Goal: Task Accomplishment & Management: Use online tool/utility

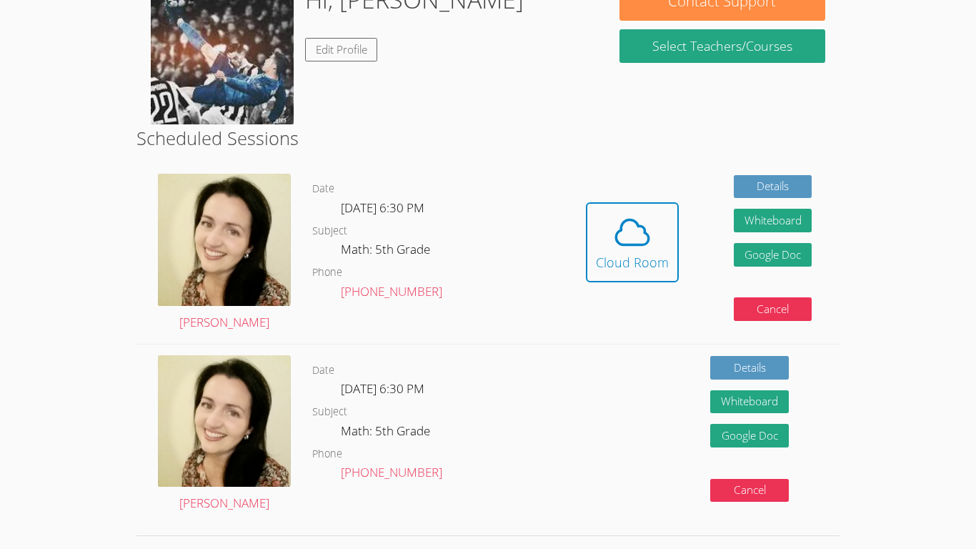
scroll to position [154, 0]
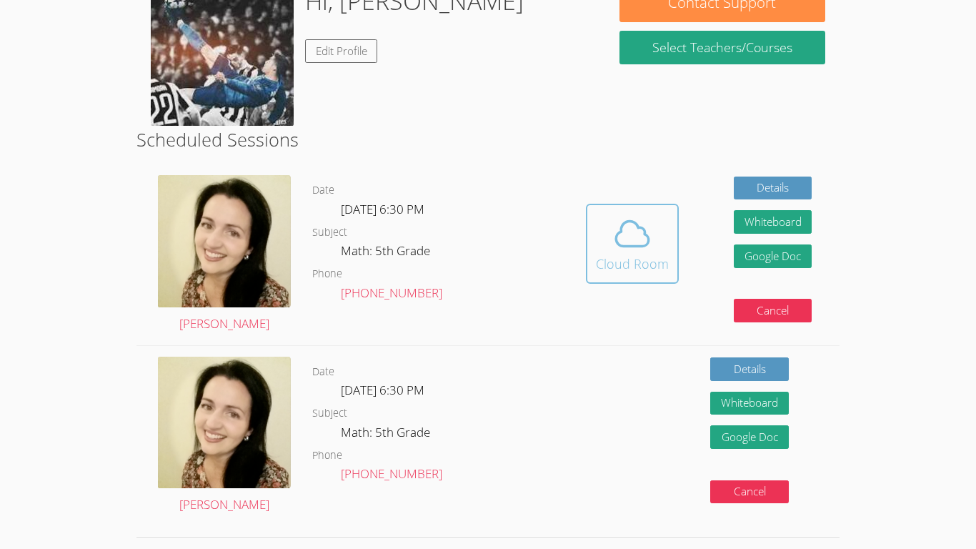
click at [651, 231] on span at bounding box center [632, 234] width 73 height 40
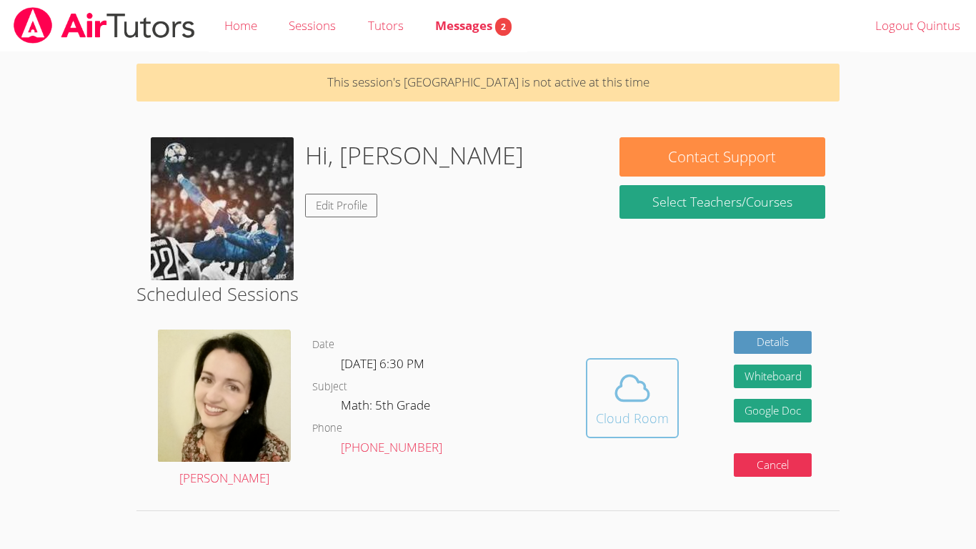
click at [609, 394] on span at bounding box center [632, 388] width 73 height 40
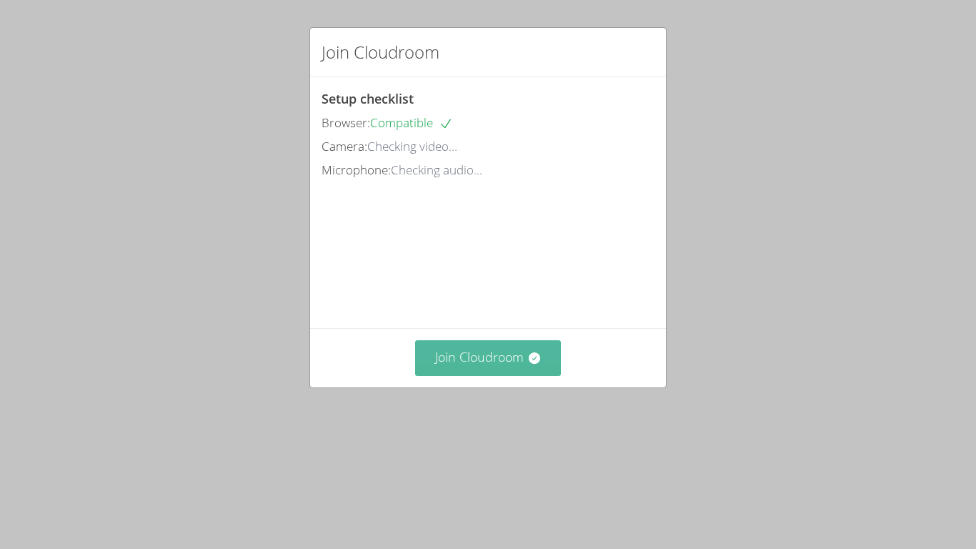
click at [523, 375] on button "Join Cloudroom" at bounding box center [488, 357] width 146 height 35
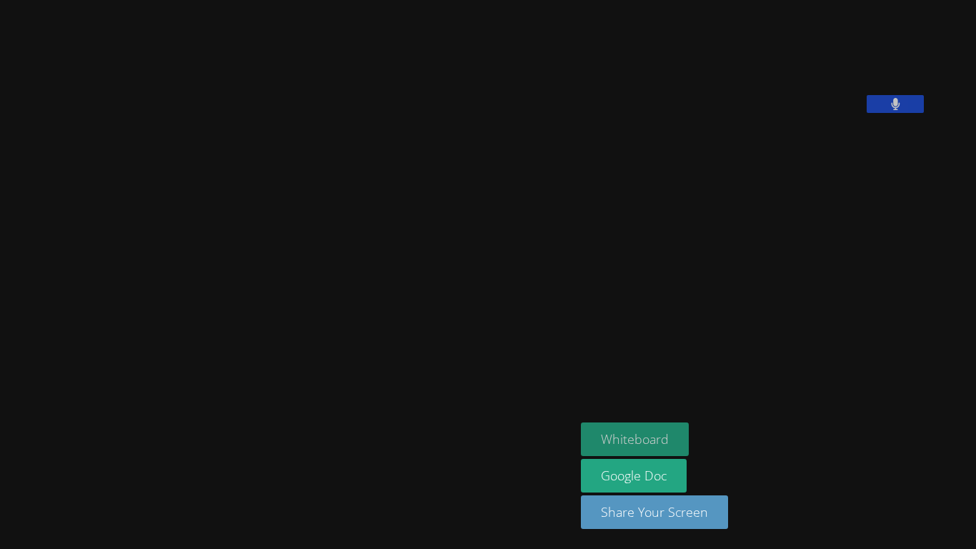
click at [627, 436] on button "Whiteboard" at bounding box center [635, 439] width 108 height 34
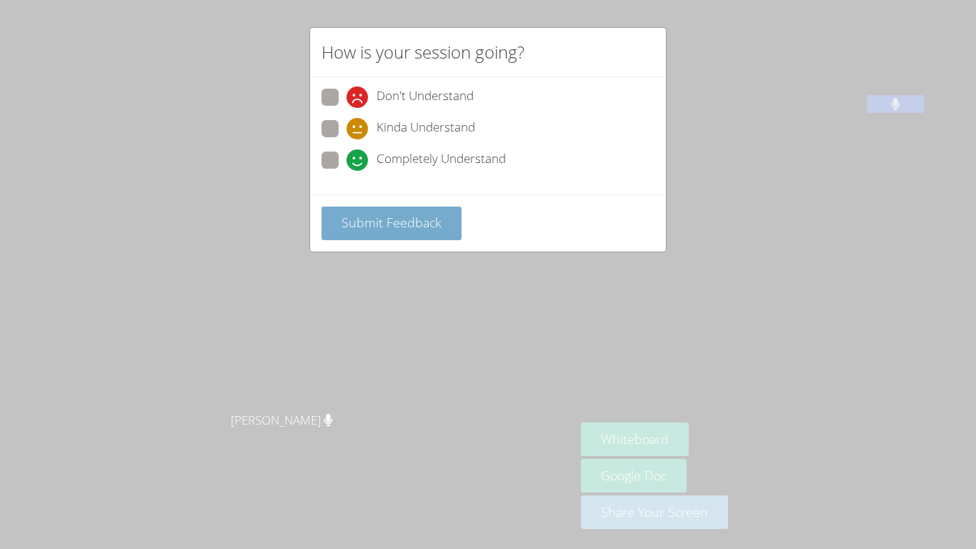
click at [434, 223] on span "Submit Feedback" at bounding box center [391, 222] width 100 height 17
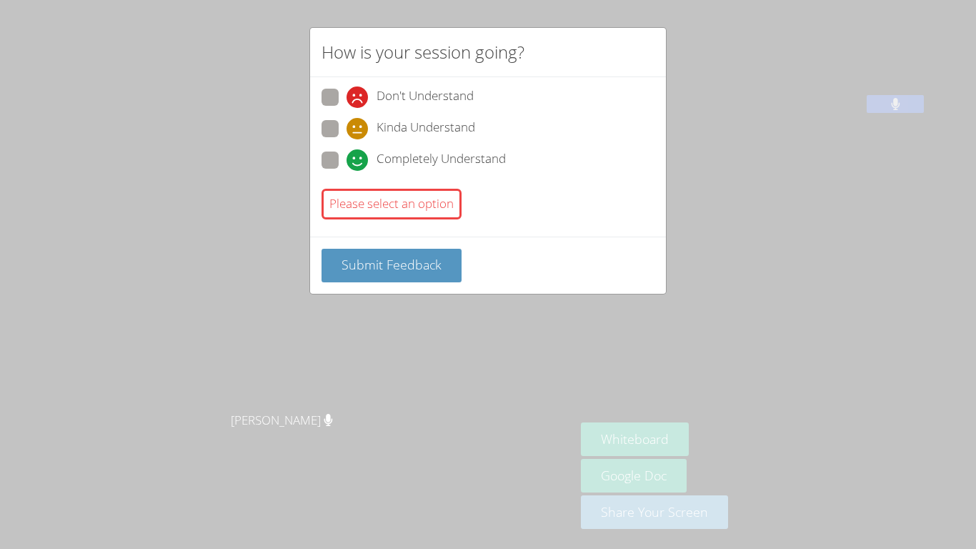
click at [433, 206] on div "Please select an option" at bounding box center [391, 204] width 140 height 31
click at [416, 170] on span "Completely Understand" at bounding box center [440, 159] width 129 height 21
click at [359, 164] on input "Completely Understand" at bounding box center [352, 157] width 12 height 12
radio input "true"
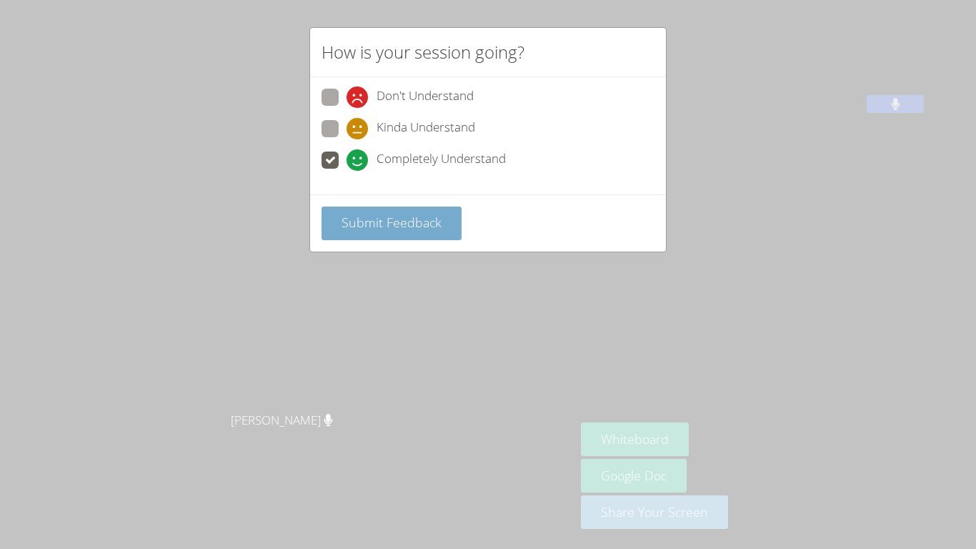
click at [421, 206] on button "Submit Feedback" at bounding box center [391, 223] width 140 height 34
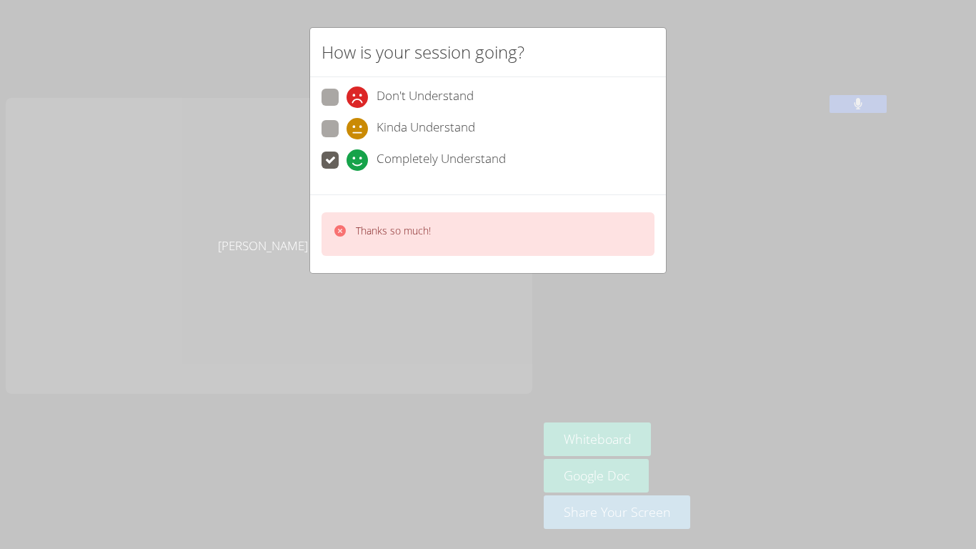
click at [449, 351] on div "How is your session going? Don't Understand Kinda Understand Completely Underst…" at bounding box center [488, 274] width 976 height 549
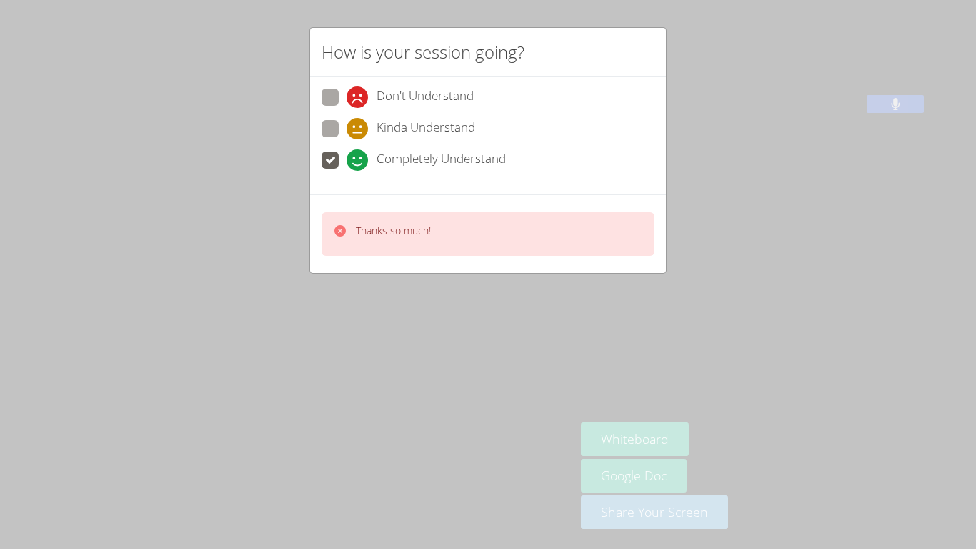
click at [449, 351] on div "How is your session going? Don't Understand Kinda Understand Completely Underst…" at bounding box center [488, 274] width 976 height 549
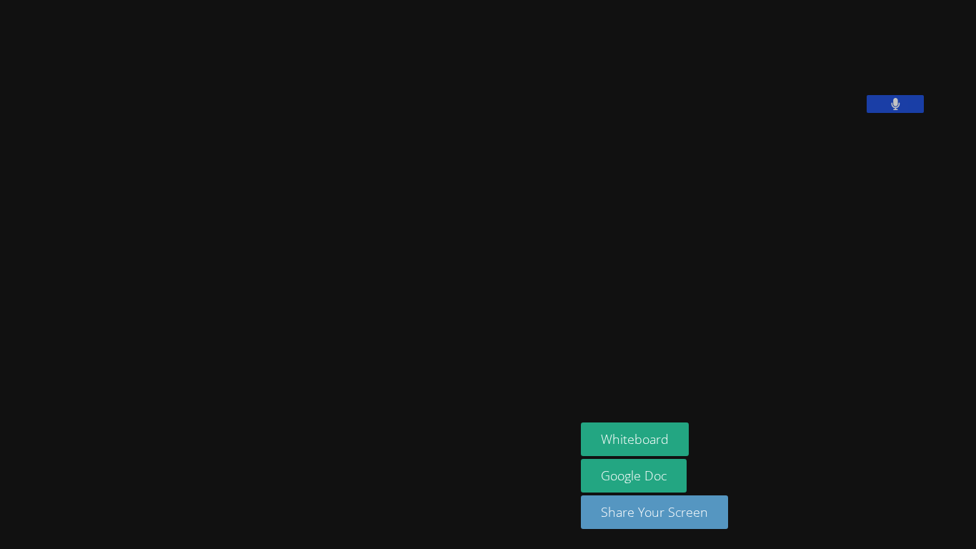
click at [395, 164] on video at bounding box center [288, 245] width 214 height 317
